Goal: Check status

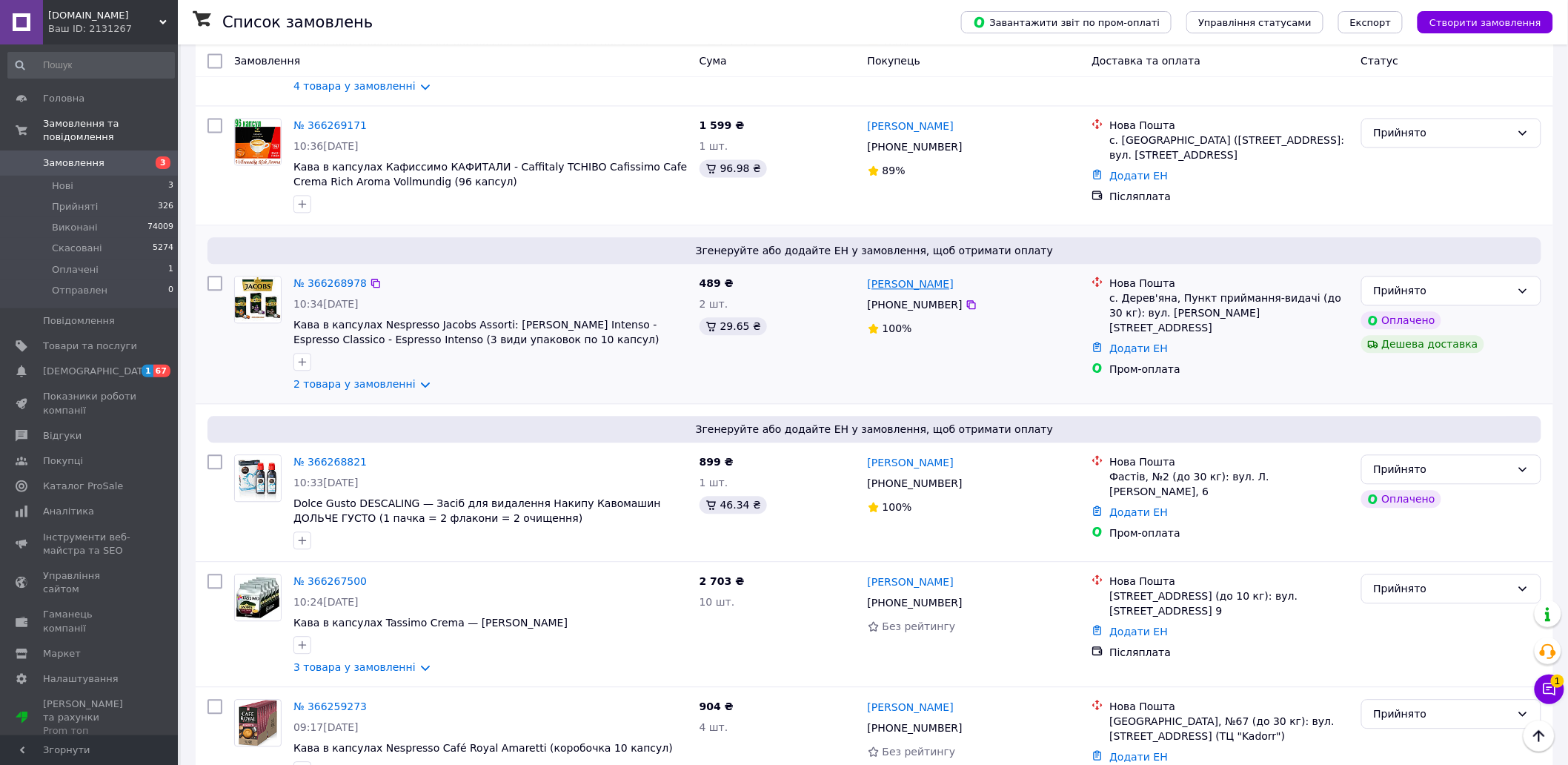
scroll to position [1399, 0]
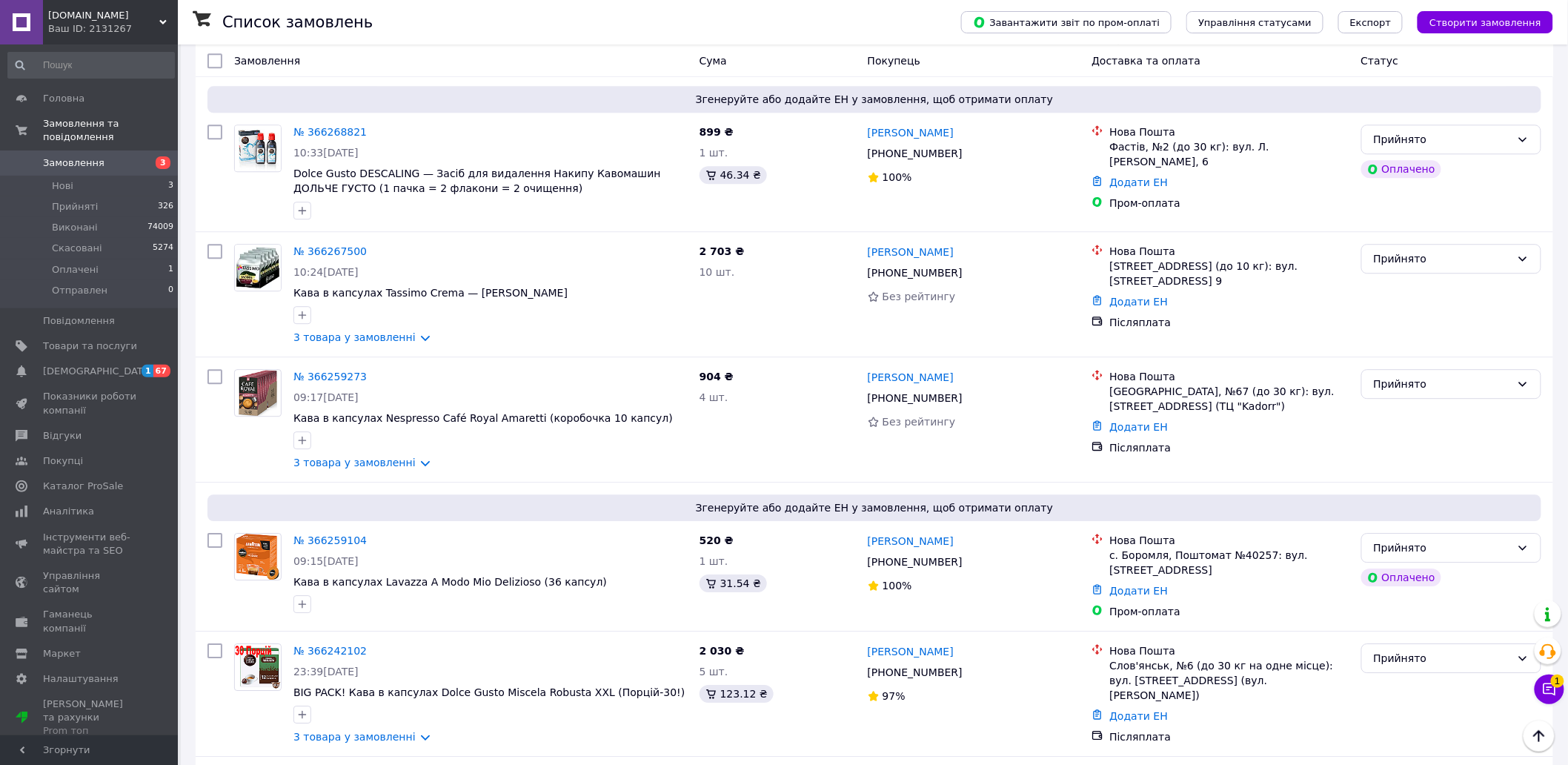
scroll to position [1976, 0]
